Goal: Task Accomplishment & Management: Complete application form

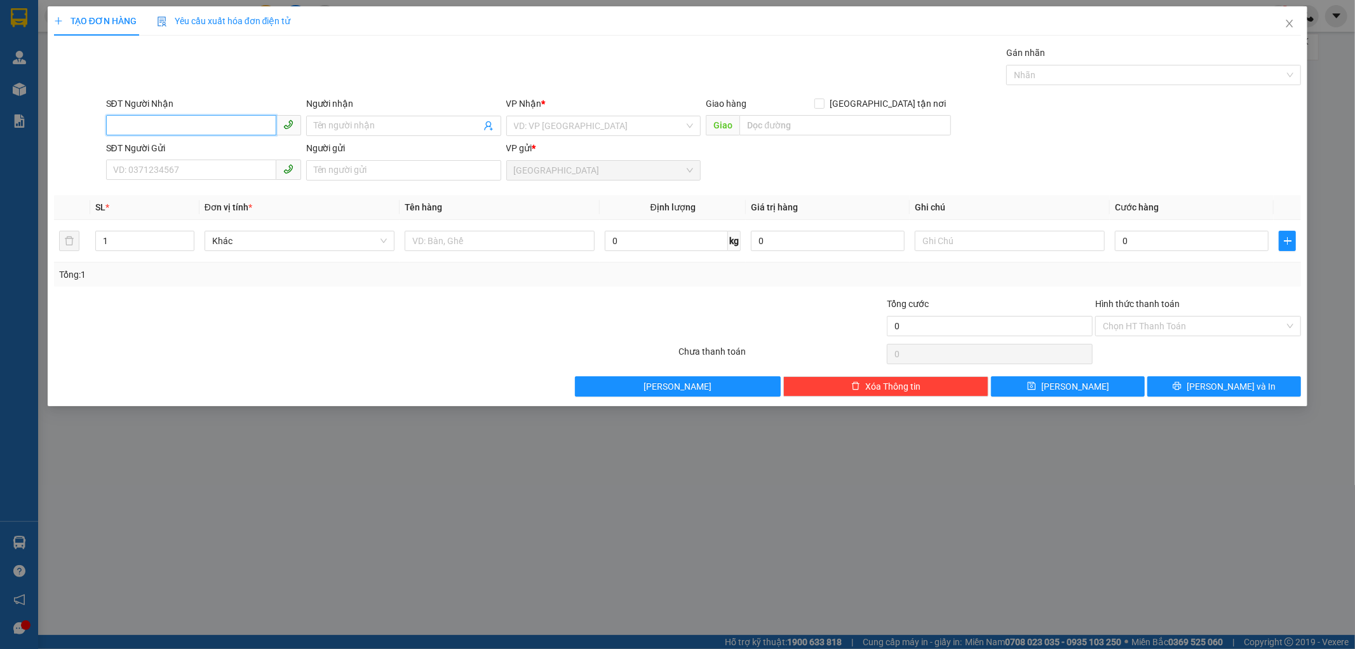
click at [163, 135] on input "SĐT Người Nhận" at bounding box center [191, 125] width 170 height 20
click at [166, 141] on div "0961170716 - [PERSON_NAME]" at bounding box center [203, 151] width 195 height 20
type input "0961170716"
type input "[PERSON_NAME]"
type input "50.000"
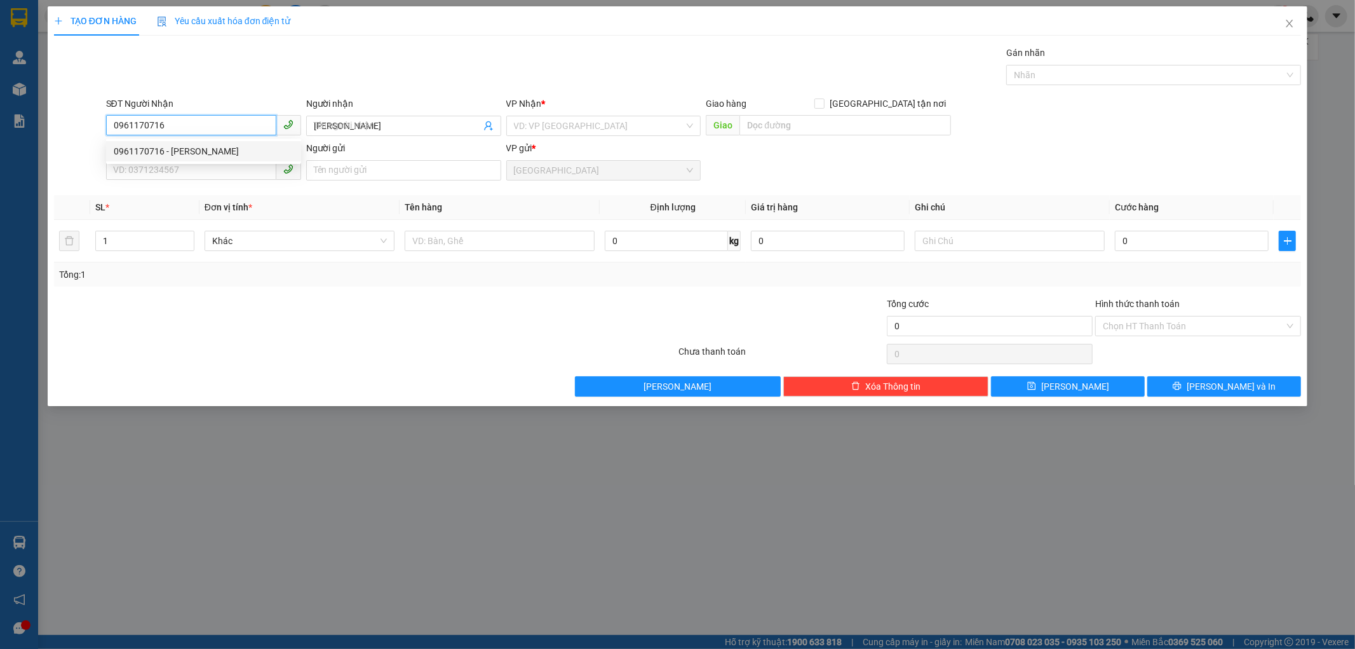
type input "50.000"
type input "0961170716"
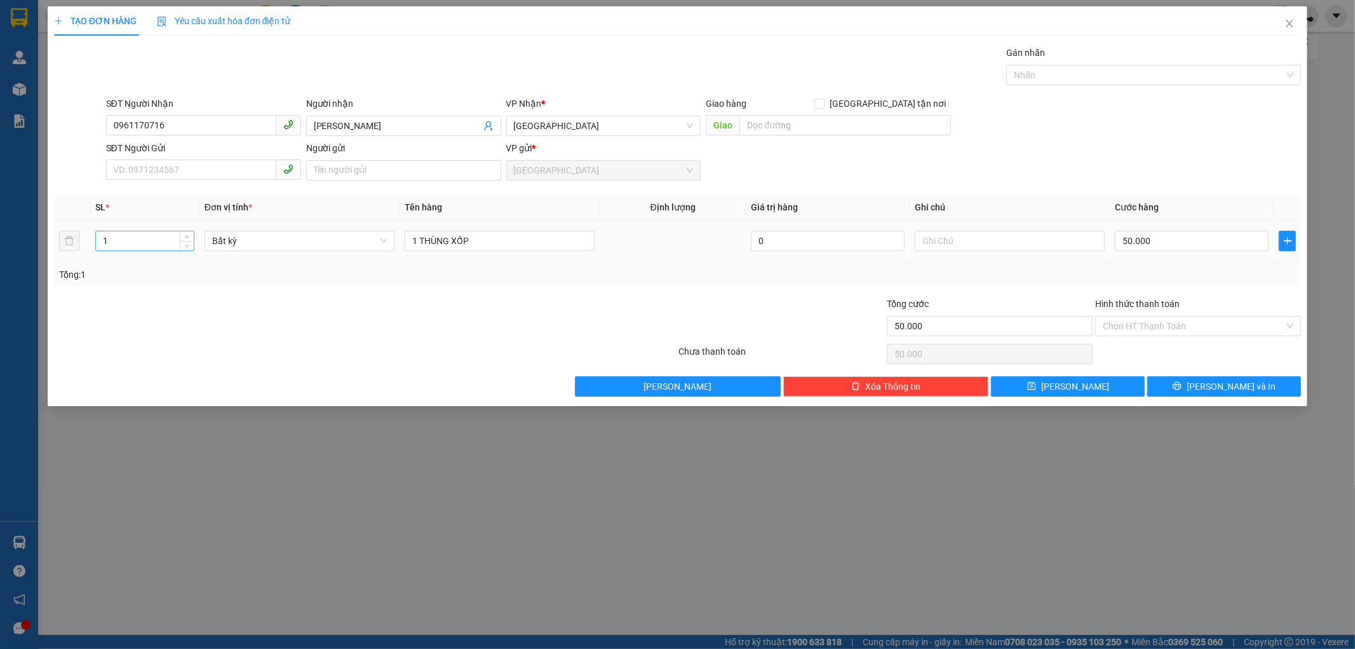
click at [110, 245] on input "1" at bounding box center [145, 240] width 98 height 19
type input "2"
click at [417, 237] on input "1 THÙNG XỐP" at bounding box center [500, 241] width 190 height 20
type input "0"
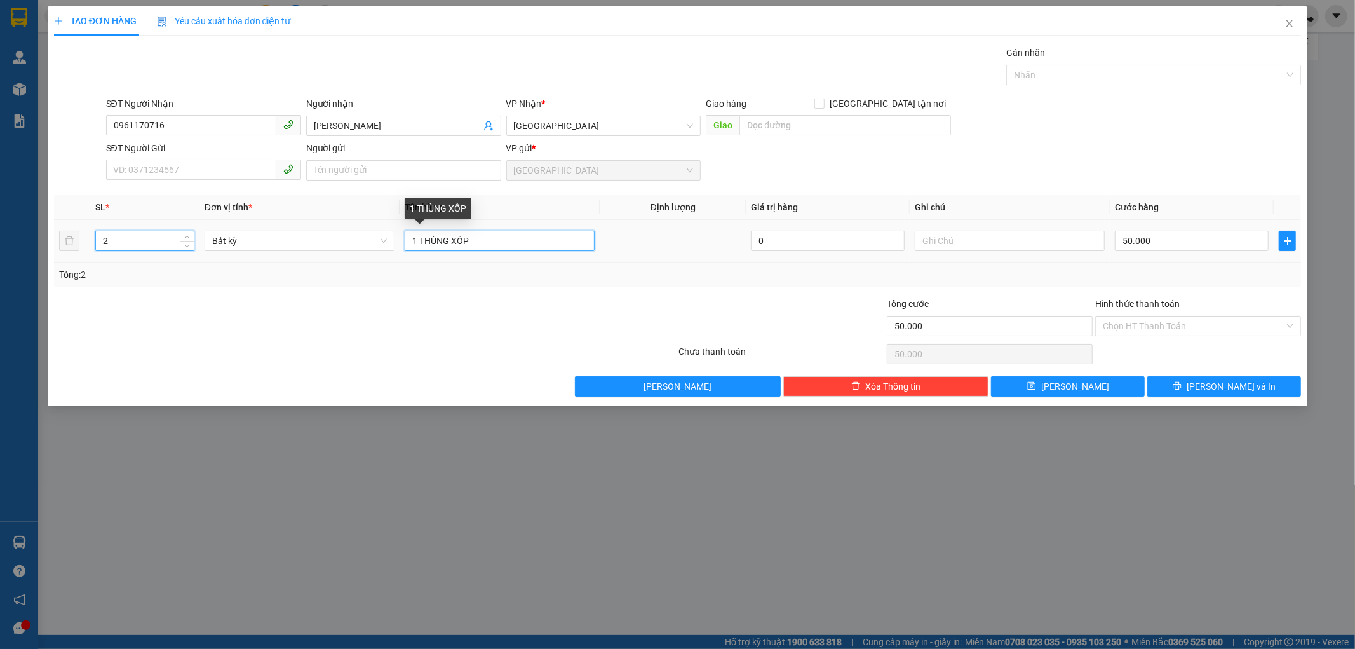
type input "0"
type input "2 THÙNG XỐP"
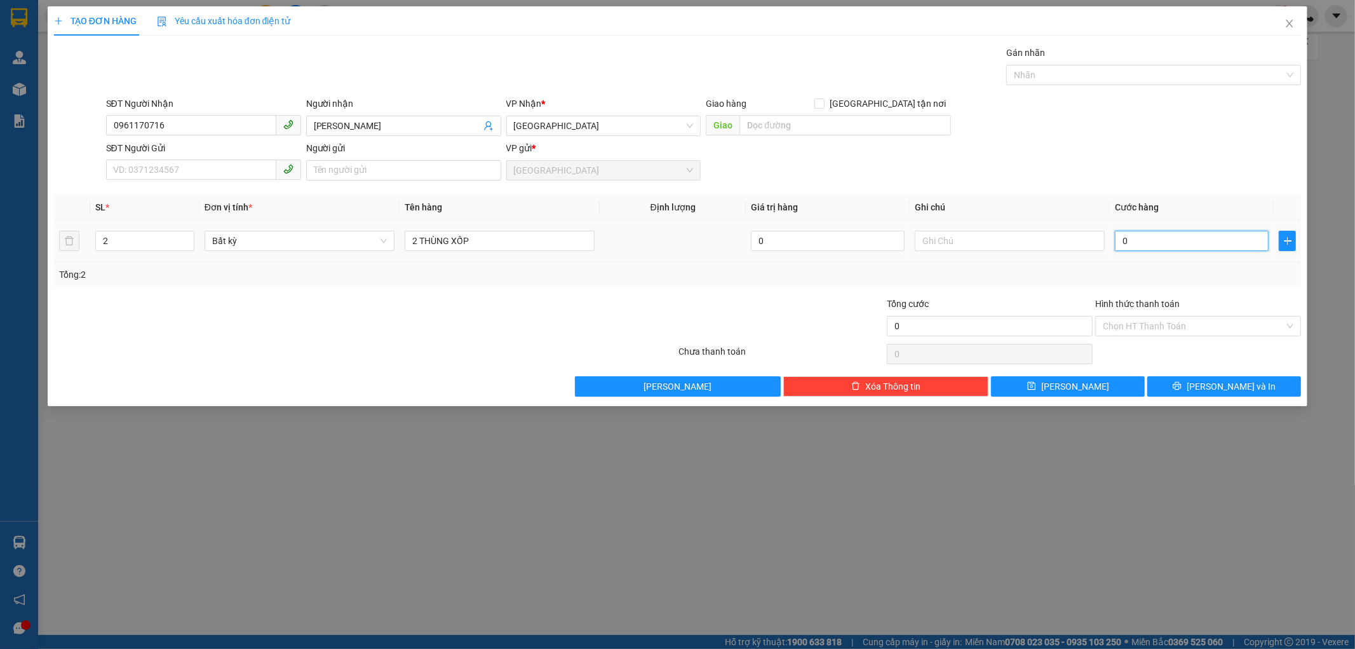
click at [1141, 248] on input "0" at bounding box center [1192, 241] width 154 height 20
type input "2"
type input "24"
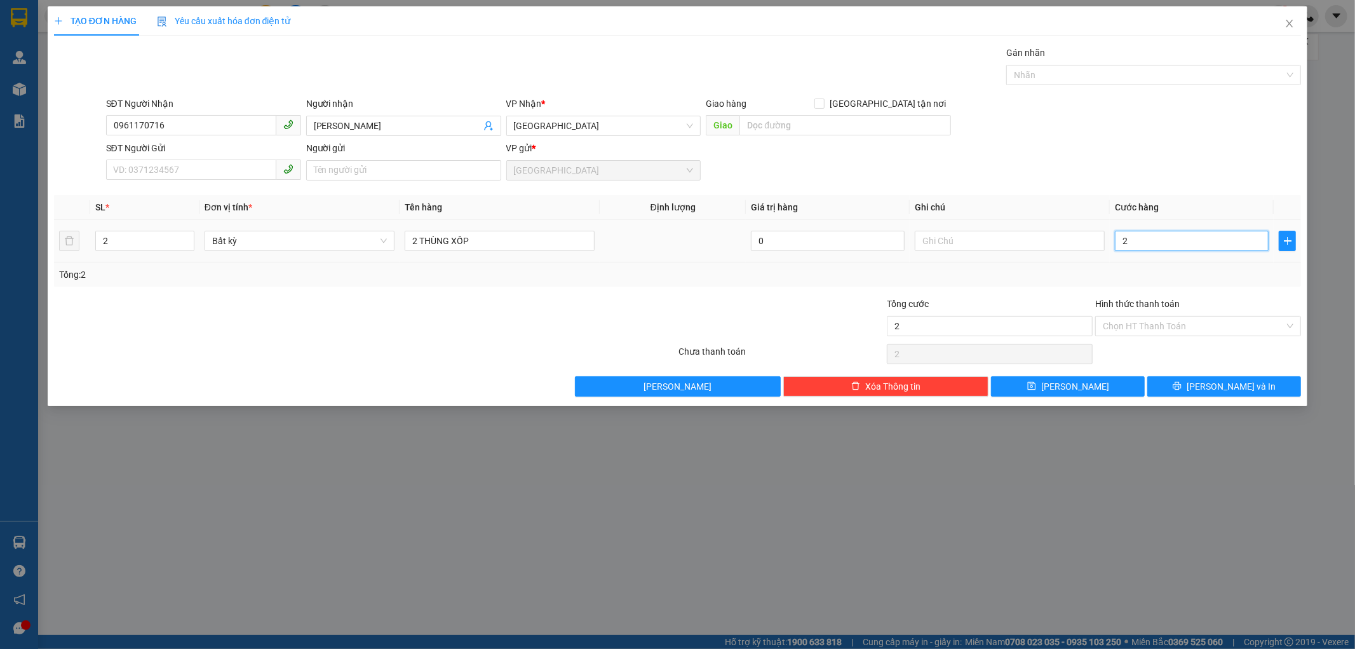
type input "24"
type input "240"
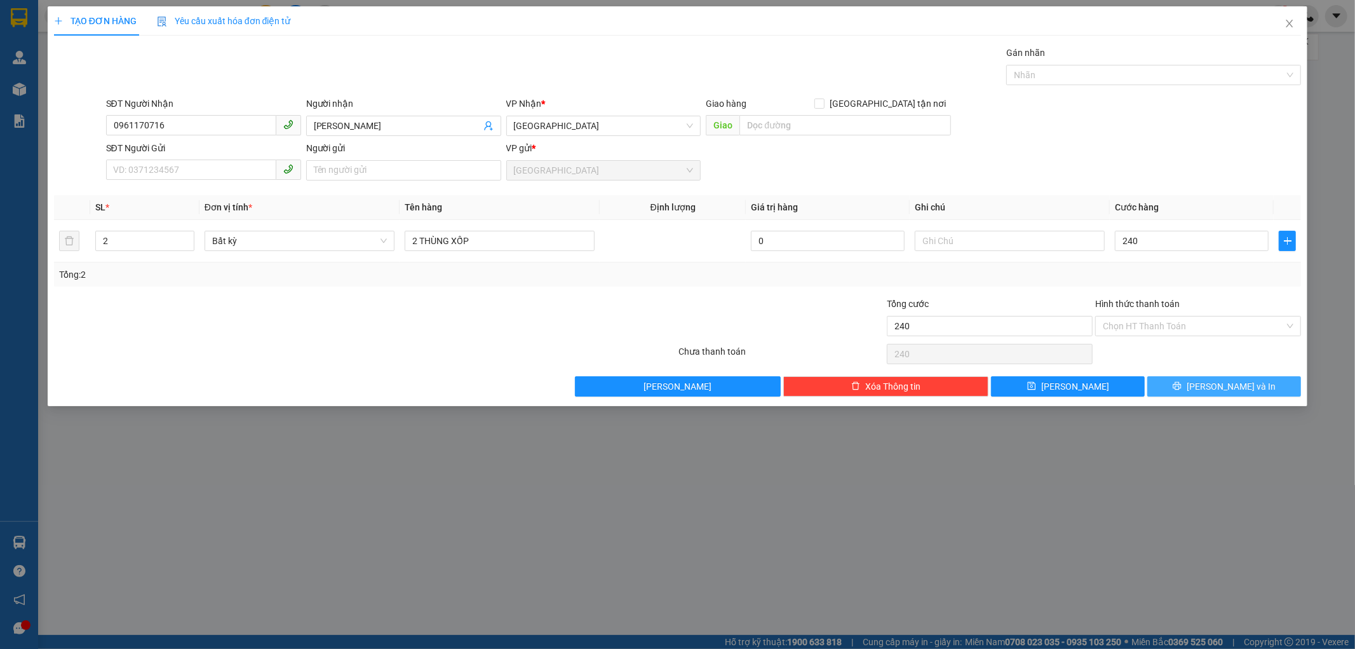
type input "240.000"
click at [1194, 391] on button "[PERSON_NAME] và In" at bounding box center [1224, 386] width 154 height 20
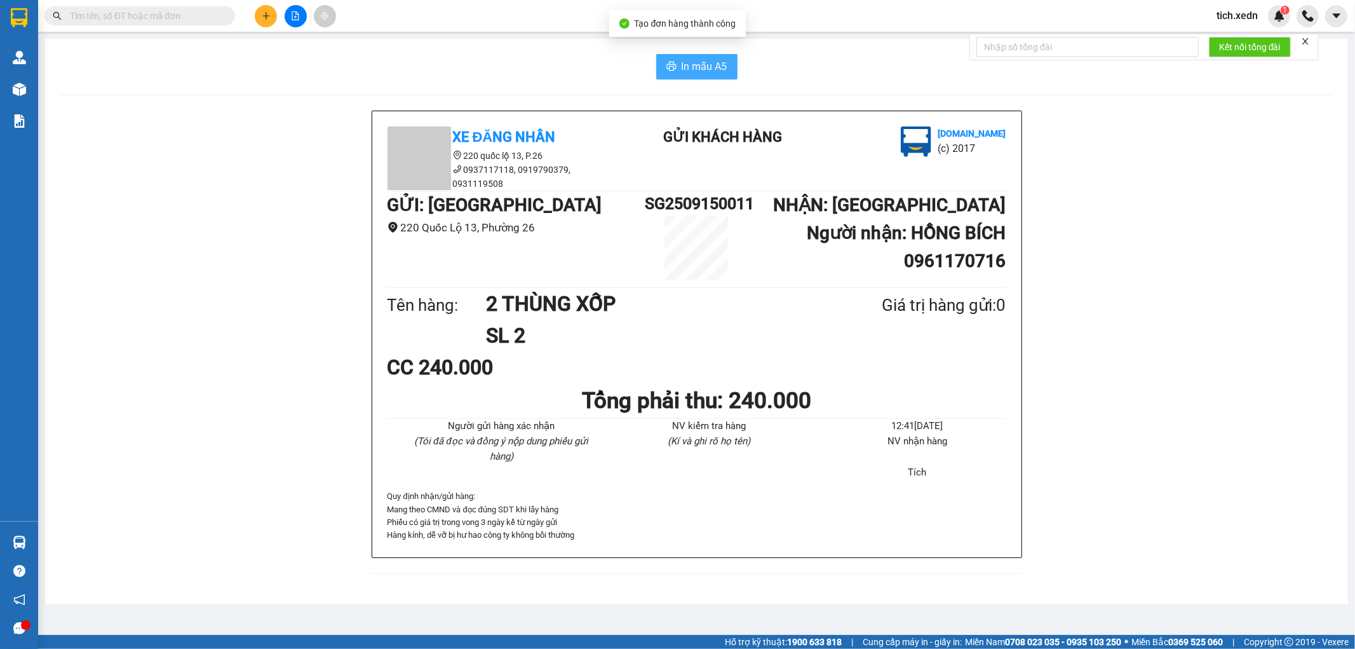
click at [662, 67] on button "In mẫu A5" at bounding box center [696, 66] width 81 height 25
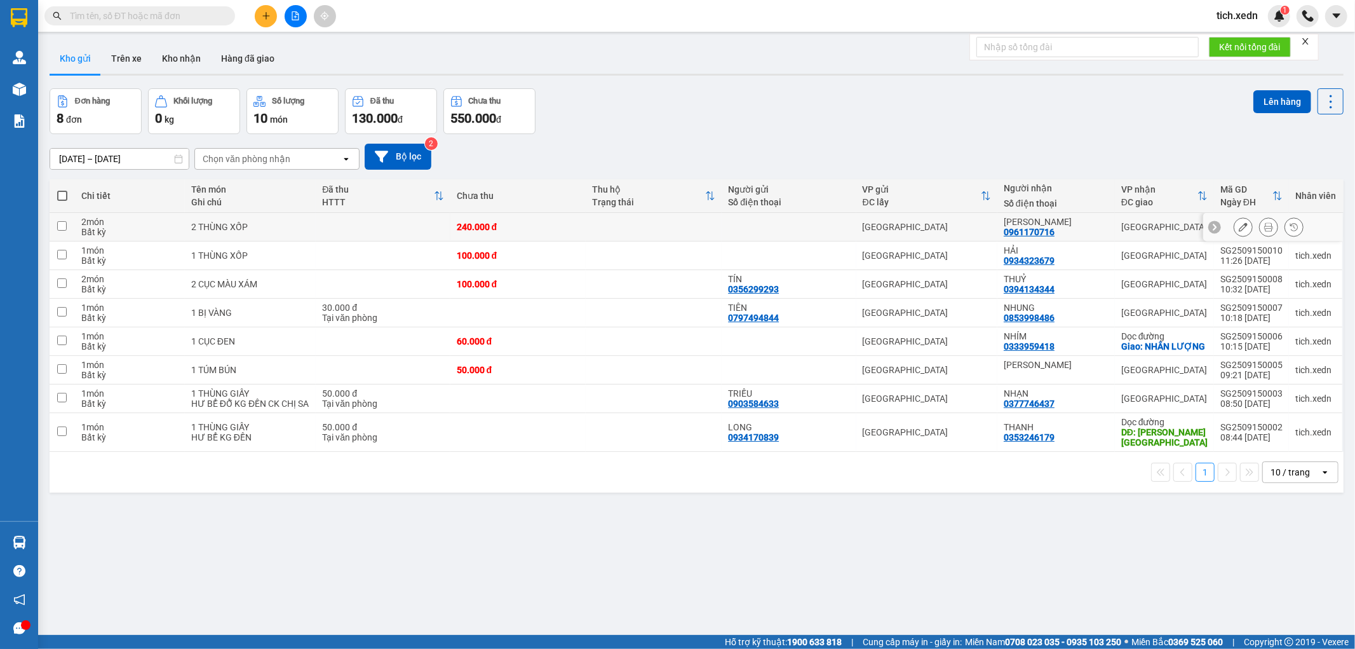
click at [1264, 227] on icon at bounding box center [1268, 226] width 9 height 9
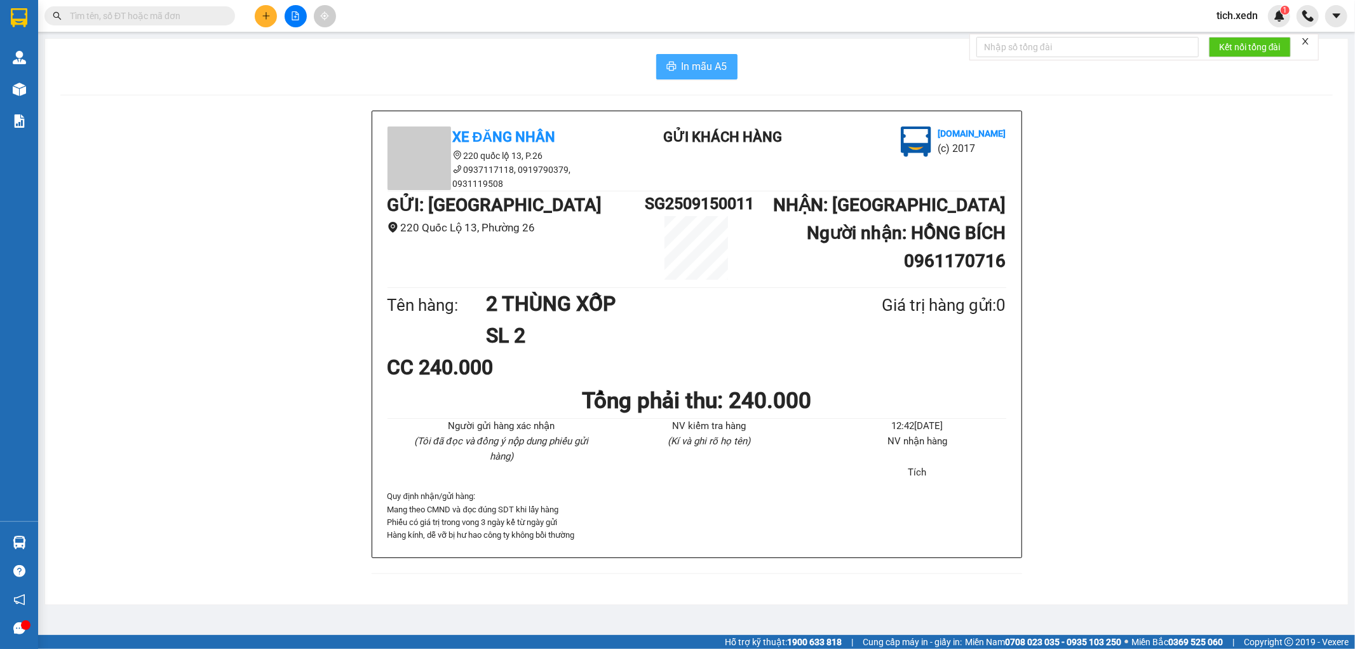
click at [712, 70] on span "In mẫu A5" at bounding box center [705, 66] width 46 height 16
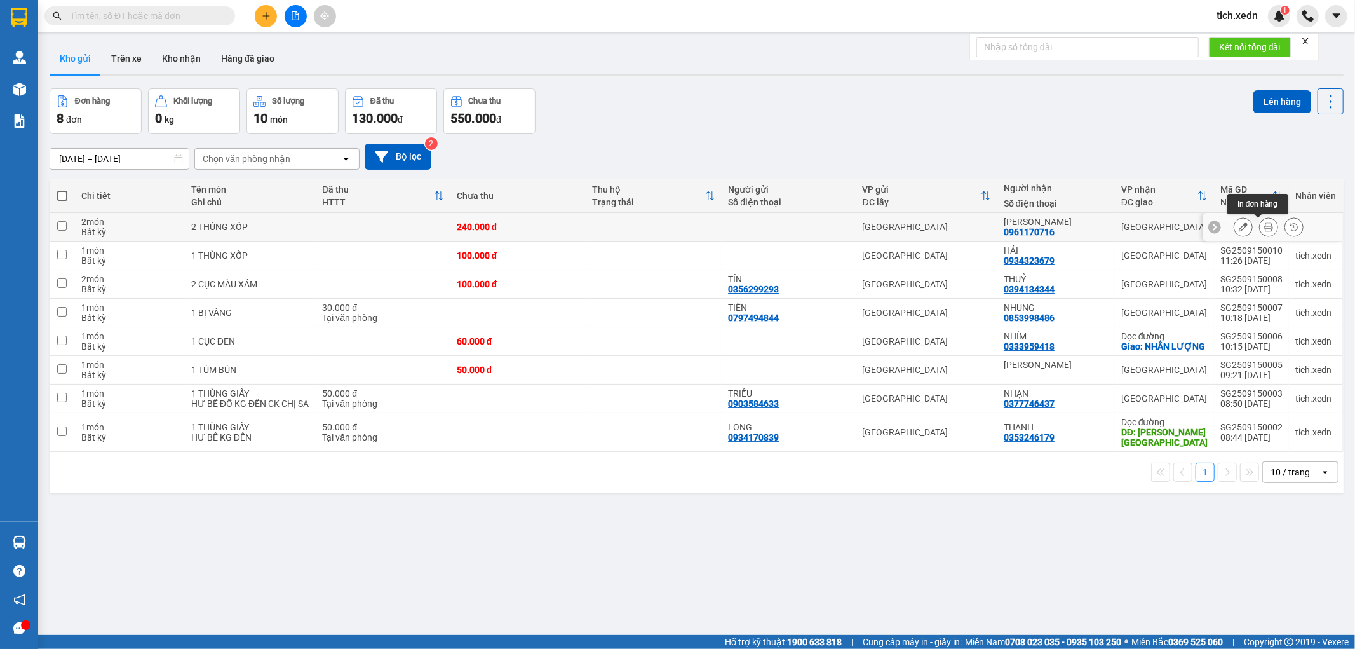
click at [1264, 223] on icon at bounding box center [1268, 226] width 9 height 9
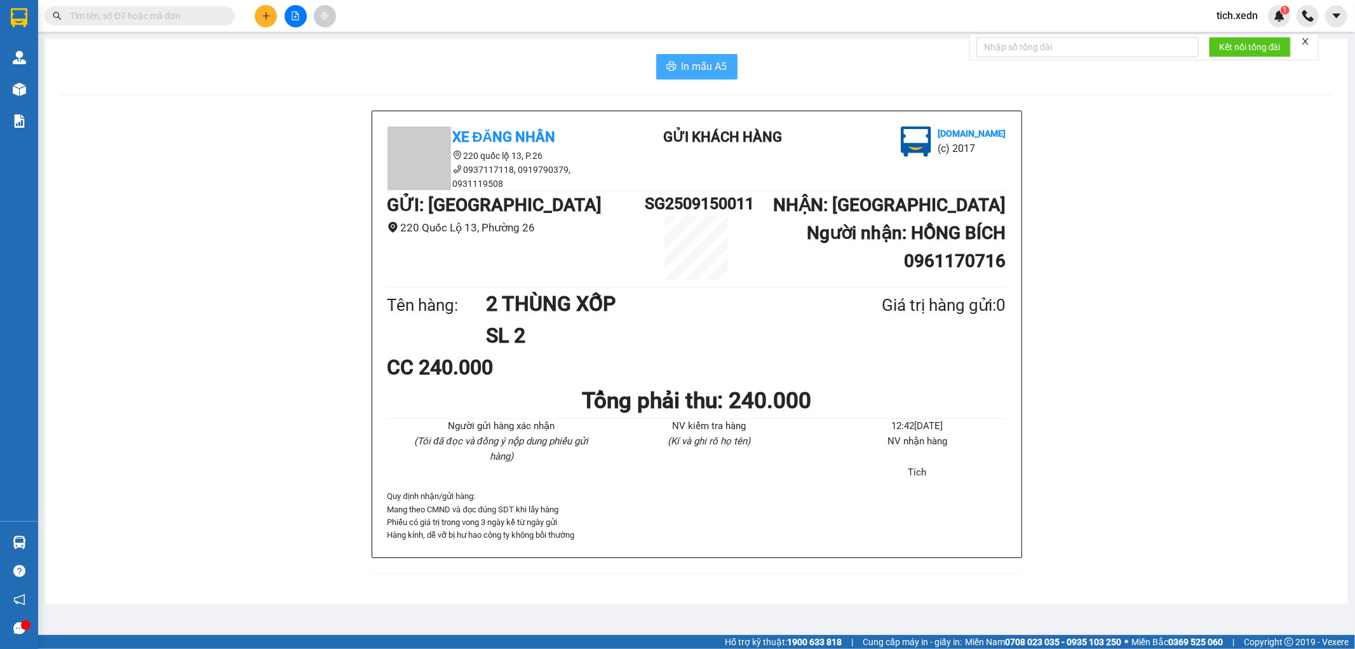
click at [716, 71] on span "In mẫu A5" at bounding box center [705, 66] width 46 height 16
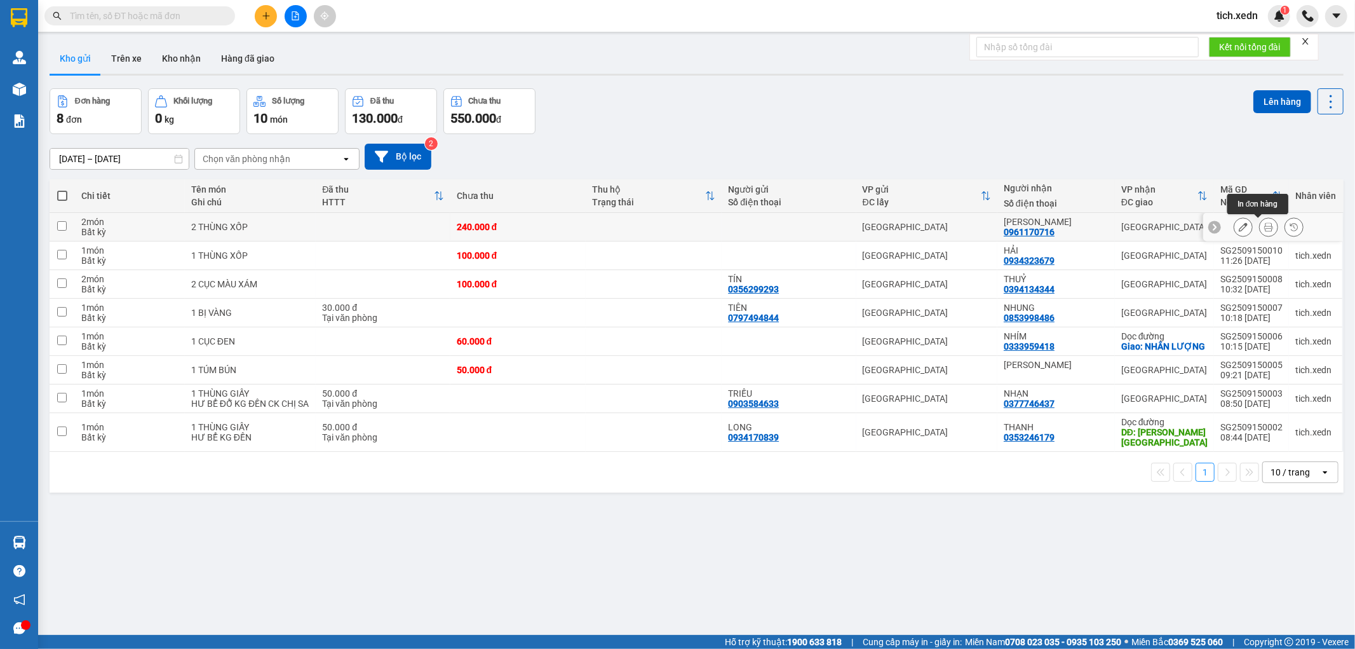
click at [1264, 224] on icon at bounding box center [1268, 226] width 9 height 9
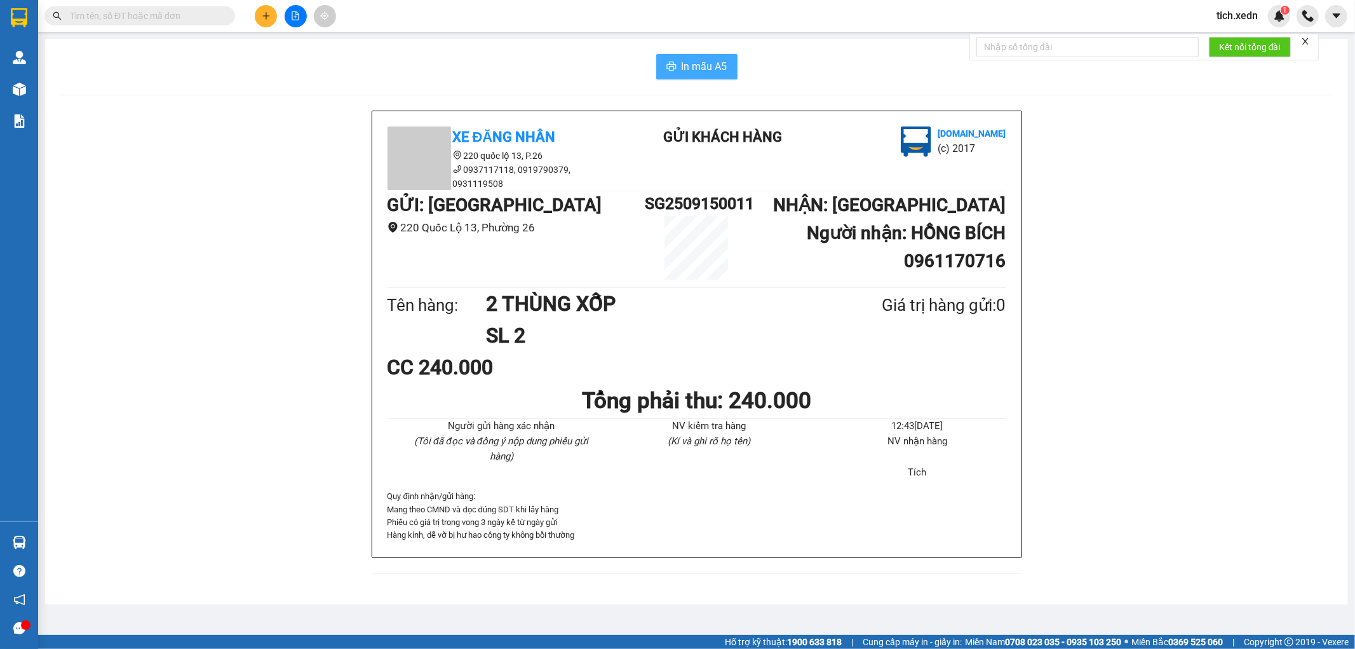
click at [709, 64] on span "In mẫu A5" at bounding box center [705, 66] width 46 height 16
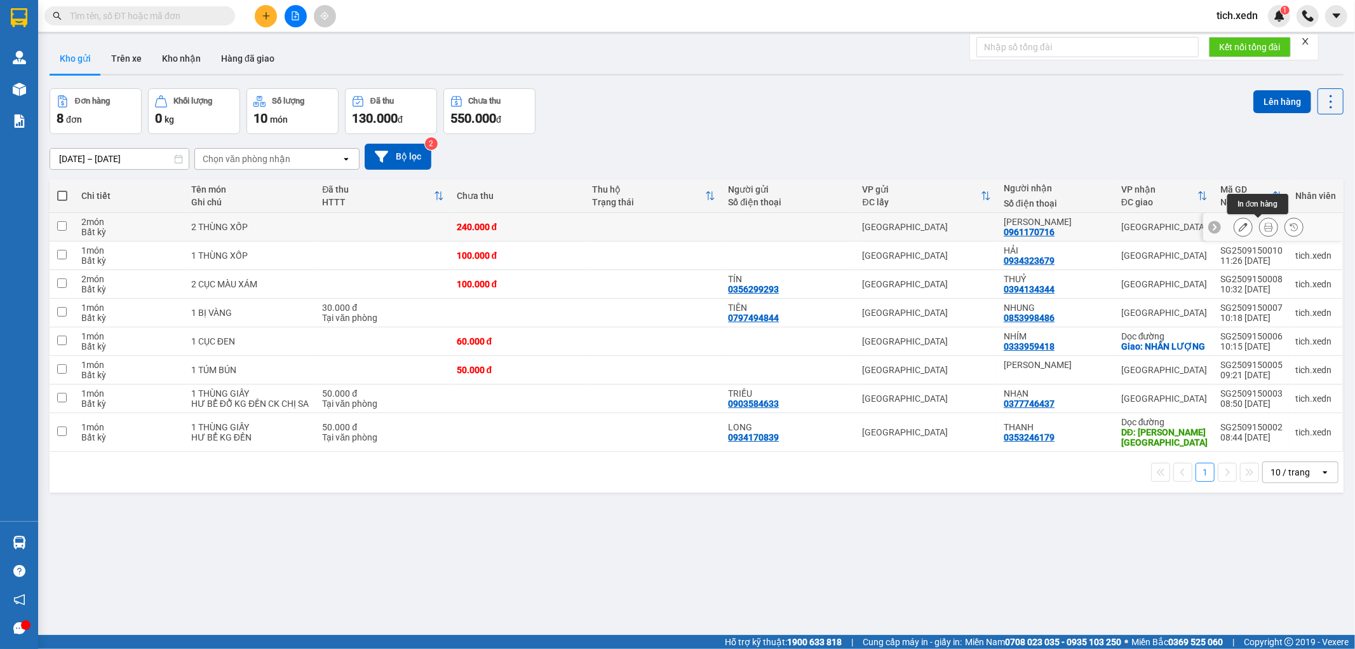
click at [1264, 229] on icon at bounding box center [1268, 226] width 9 height 9
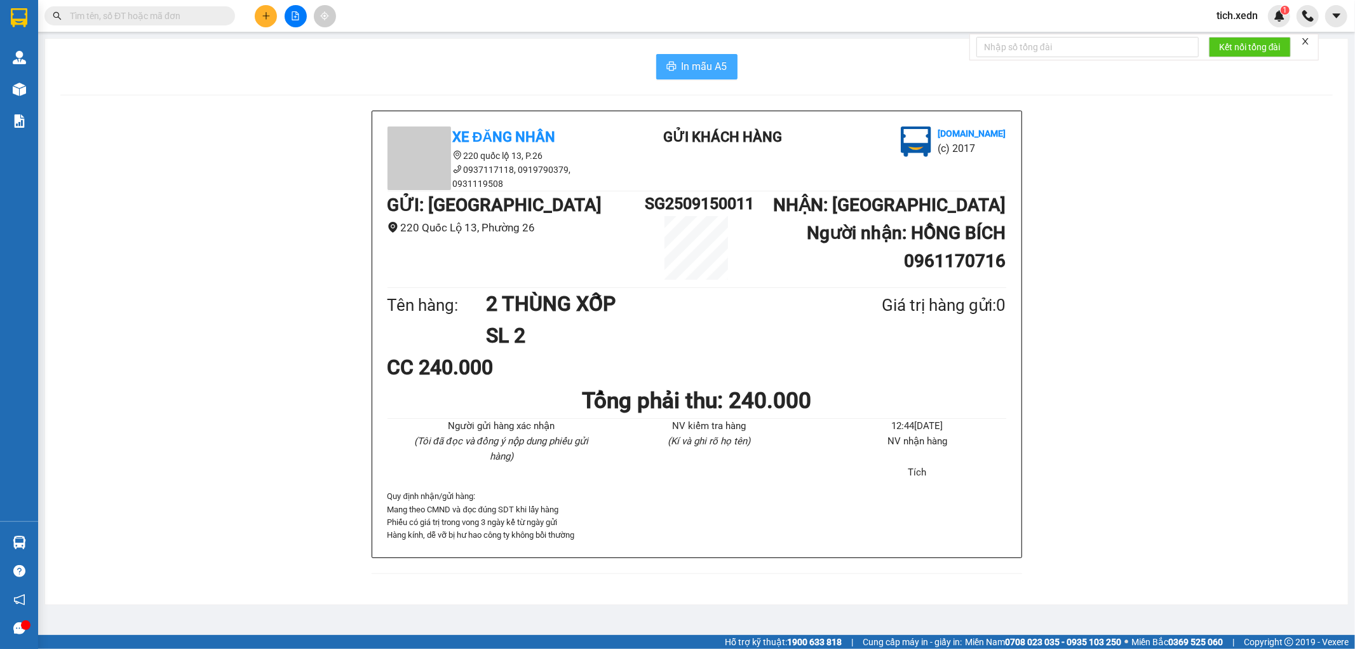
click at [701, 68] on span "In mẫu A5" at bounding box center [705, 66] width 46 height 16
